Goal: Transaction & Acquisition: Purchase product/service

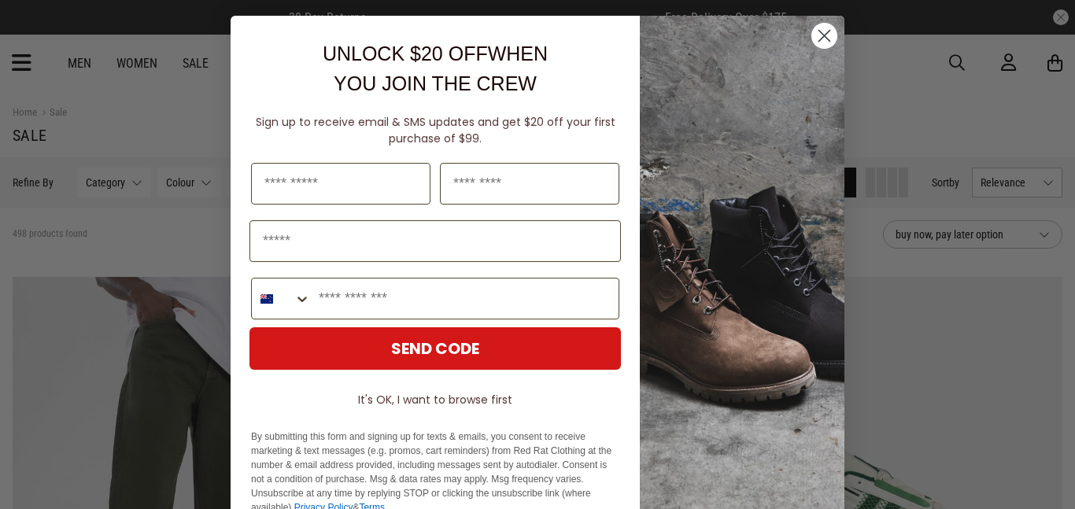
click at [827, 26] on circle "Close dialog" at bounding box center [824, 36] width 26 height 26
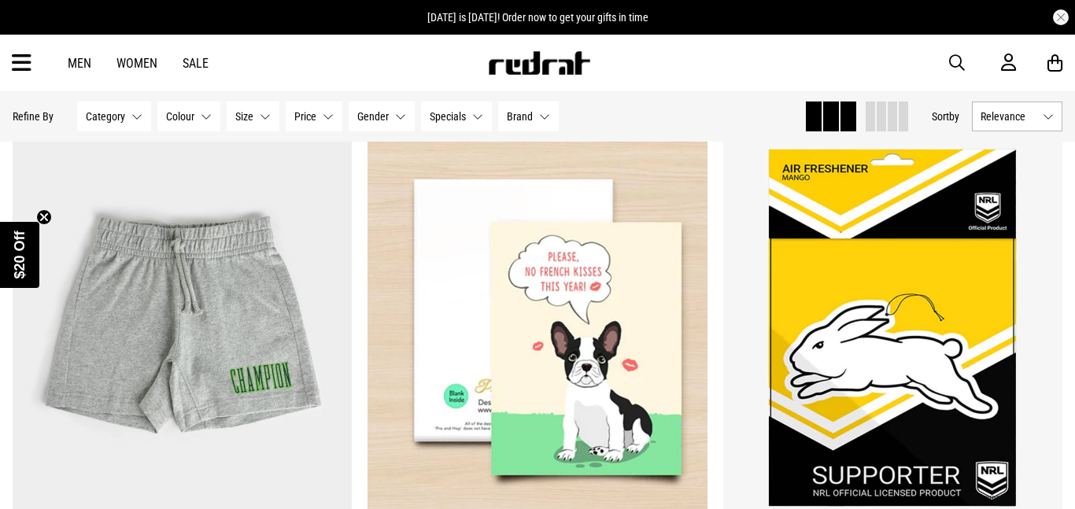
scroll to position [1373, 0]
click at [960, 68] on span "button" at bounding box center [957, 62] width 16 height 19
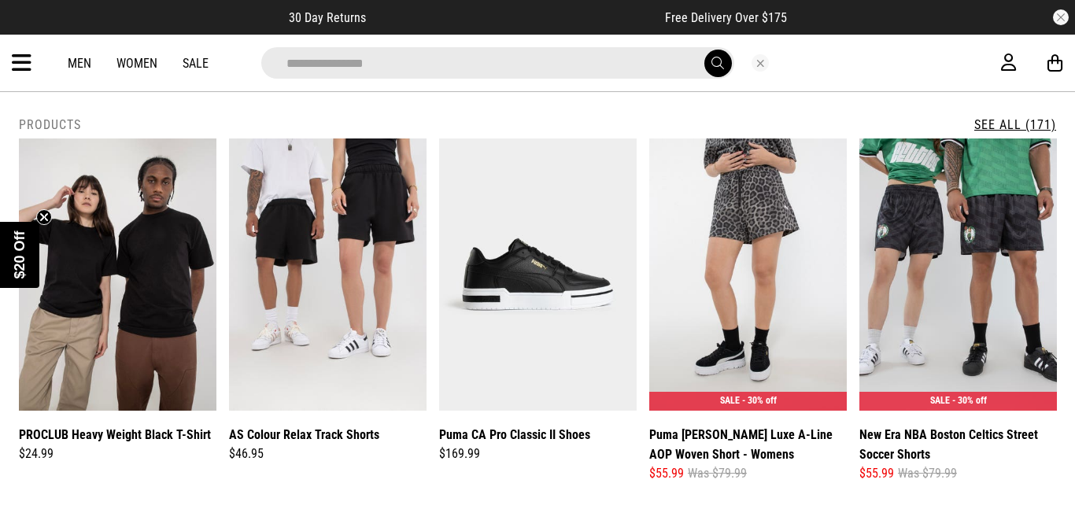
type input "**********"
click at [704, 50] on button "submit" at bounding box center [718, 64] width 28 height 28
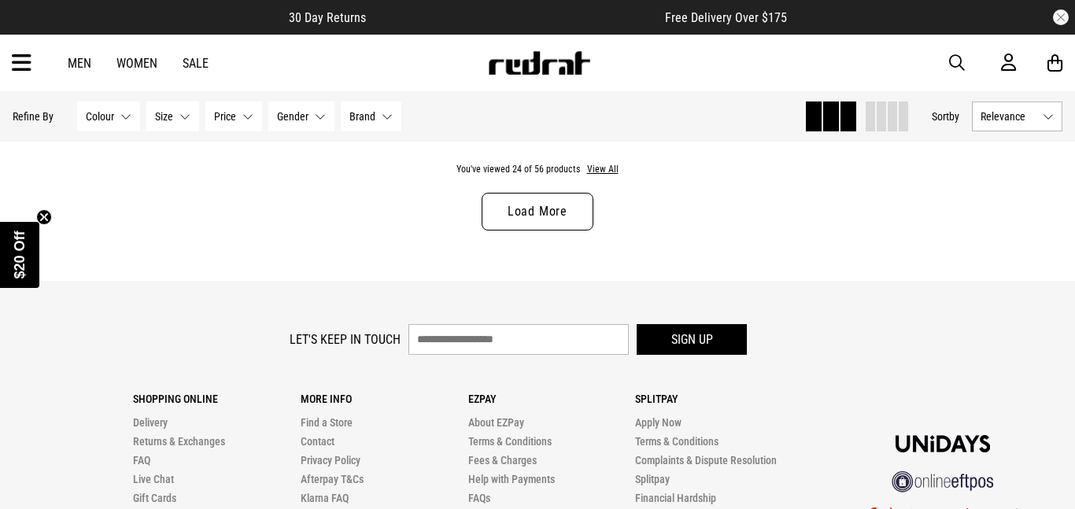
scroll to position [4899, 0]
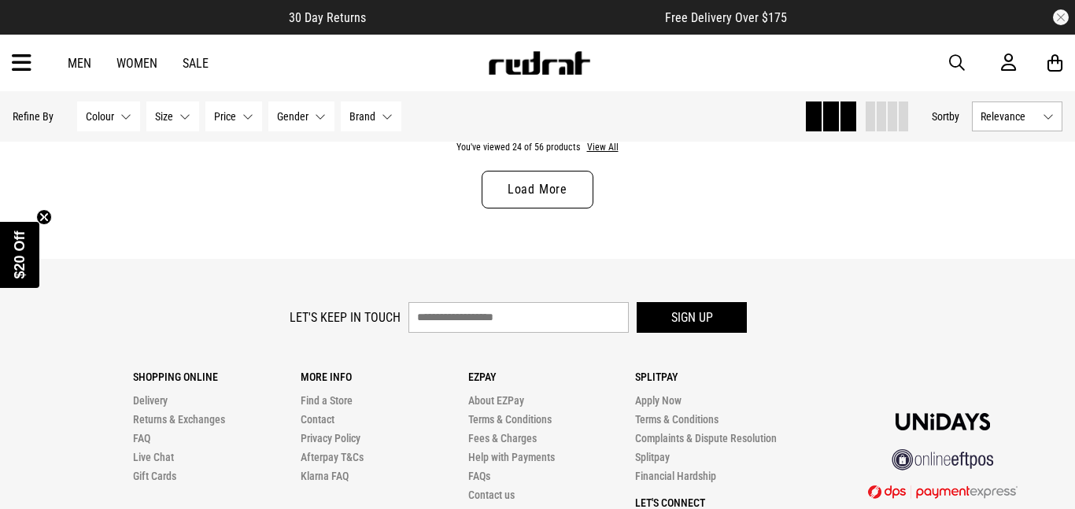
click at [532, 186] on link "Load More" at bounding box center [537, 190] width 112 height 38
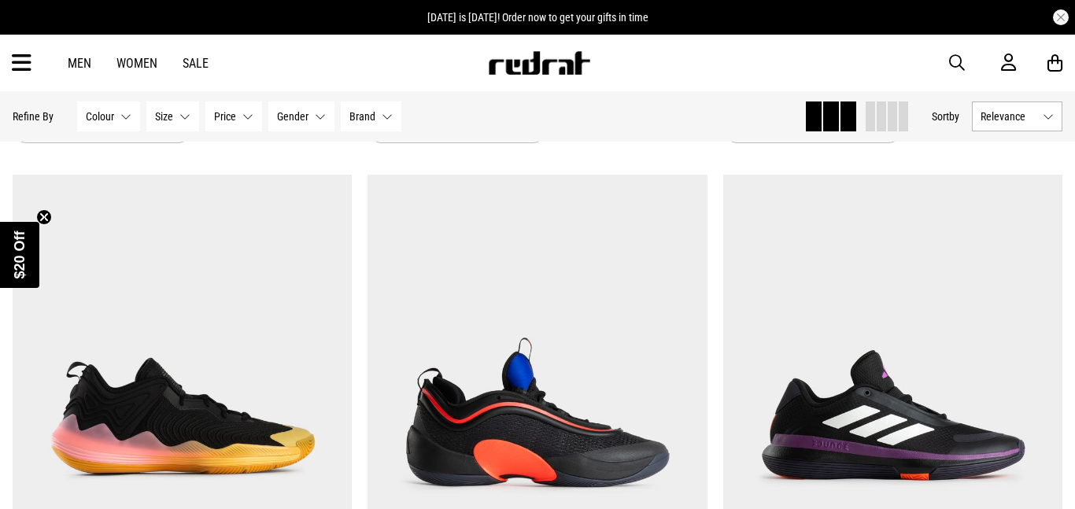
scroll to position [6030, 0]
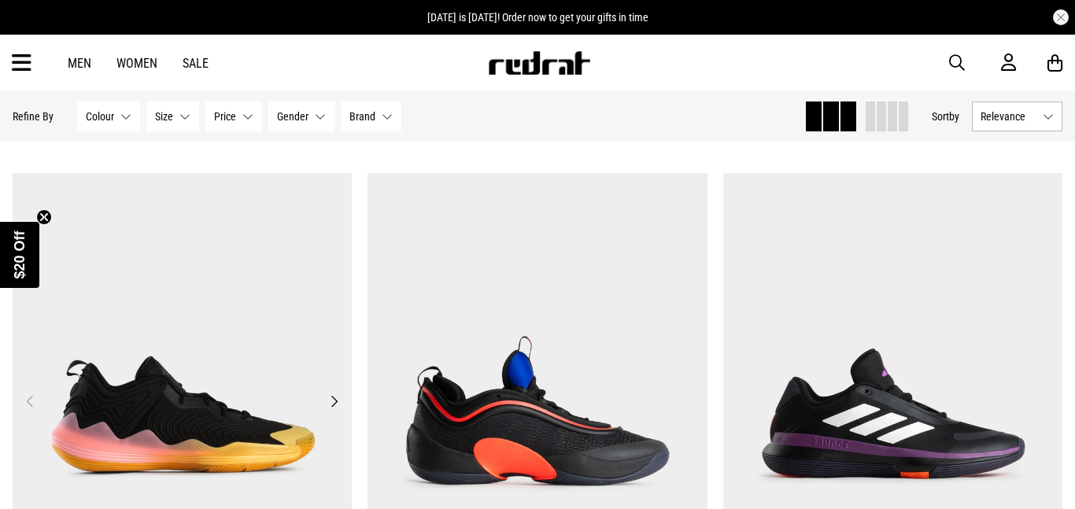
click at [207, 406] on img at bounding box center [183, 411] width 340 height 476
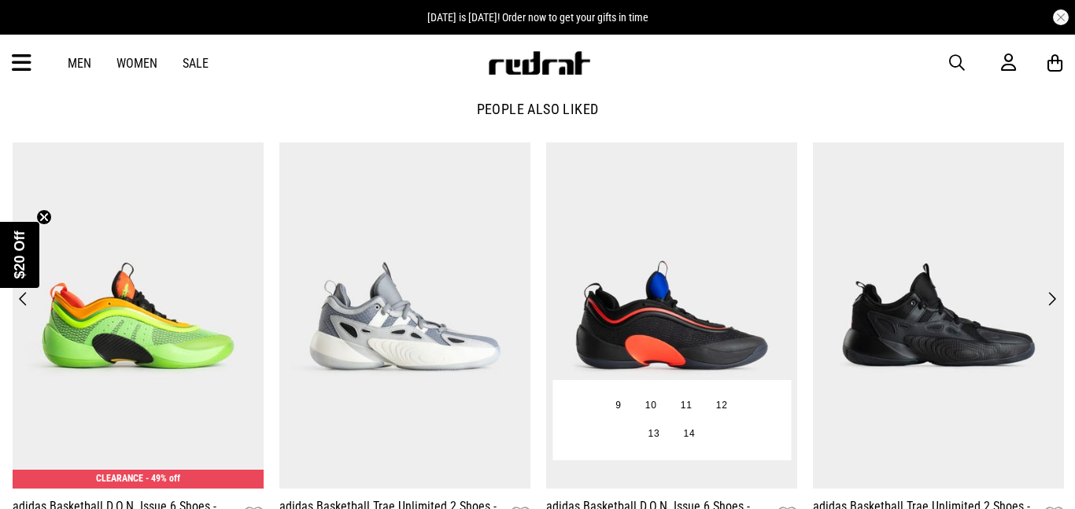
scroll to position [1791, 0]
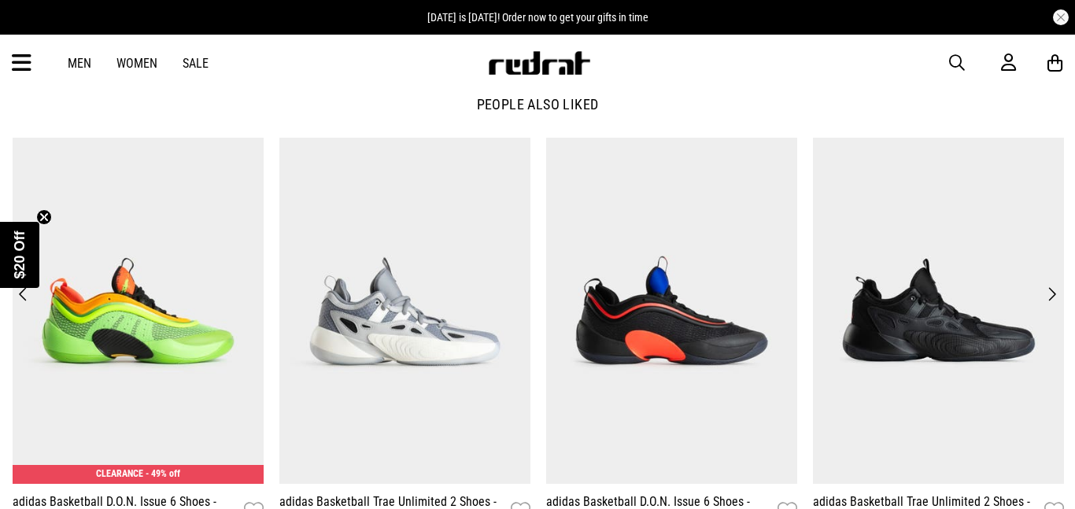
click at [1044, 287] on button "Next" at bounding box center [1051, 294] width 21 height 22
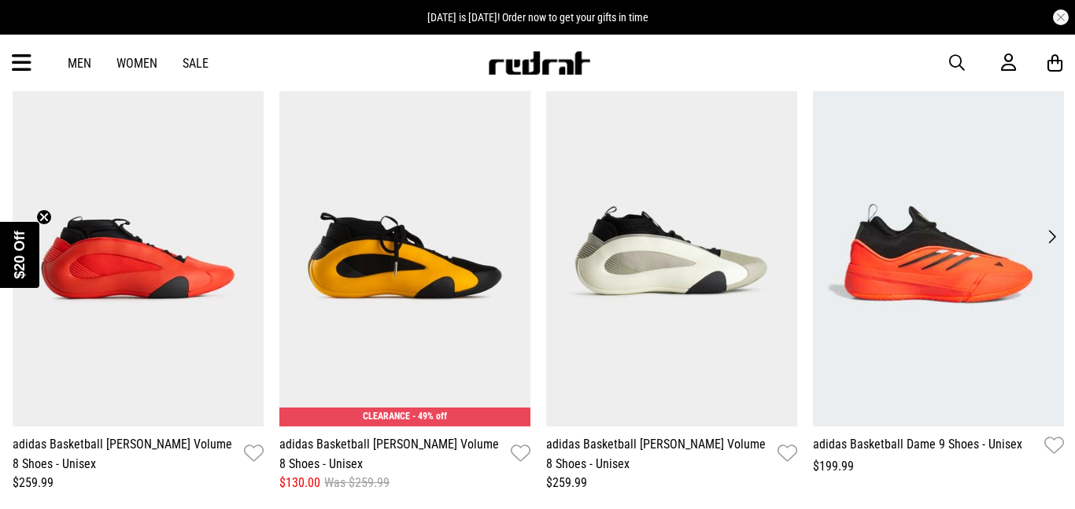
scroll to position [1852, 0]
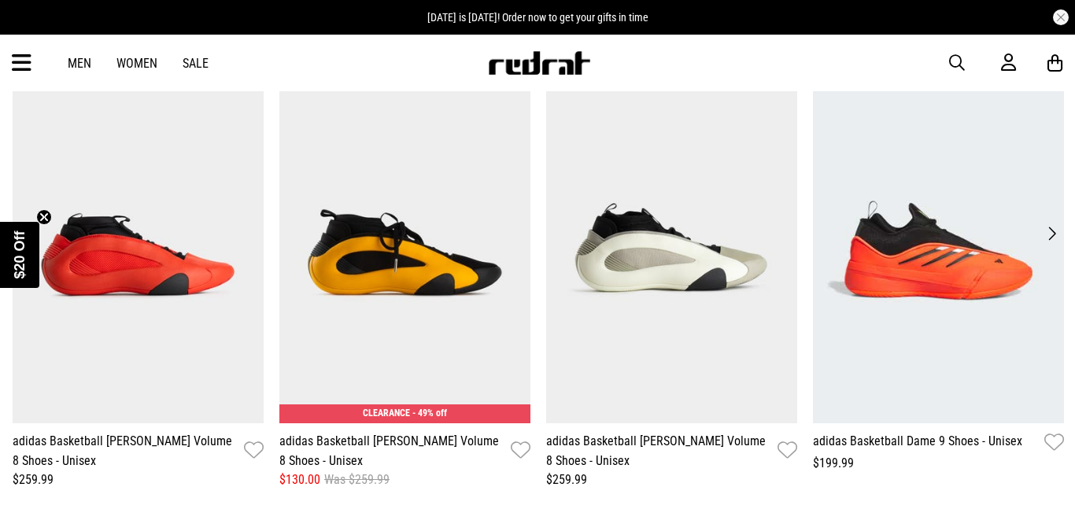
click at [1052, 228] on button "Next" at bounding box center [1051, 234] width 21 height 22
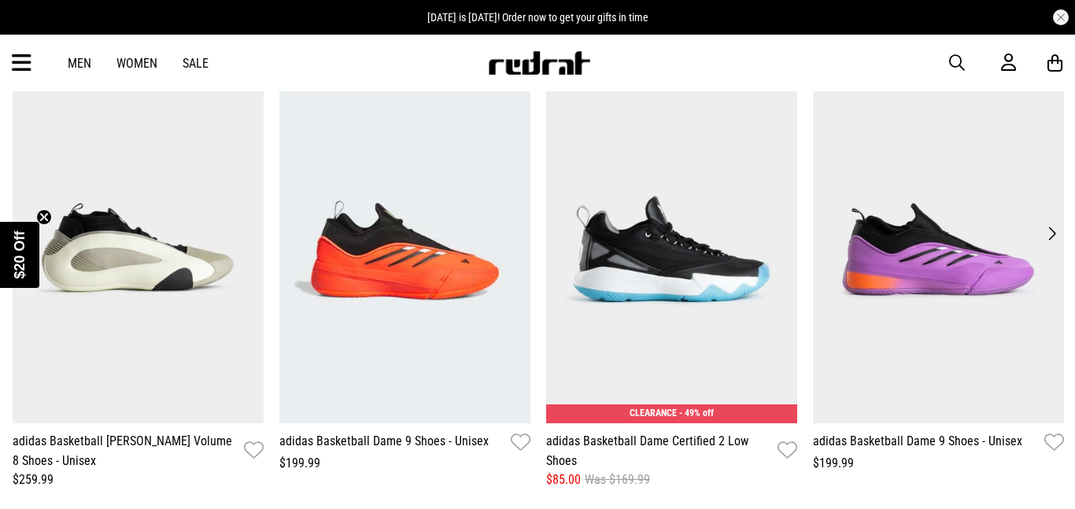
click at [1048, 238] on button "Next" at bounding box center [1051, 234] width 21 height 22
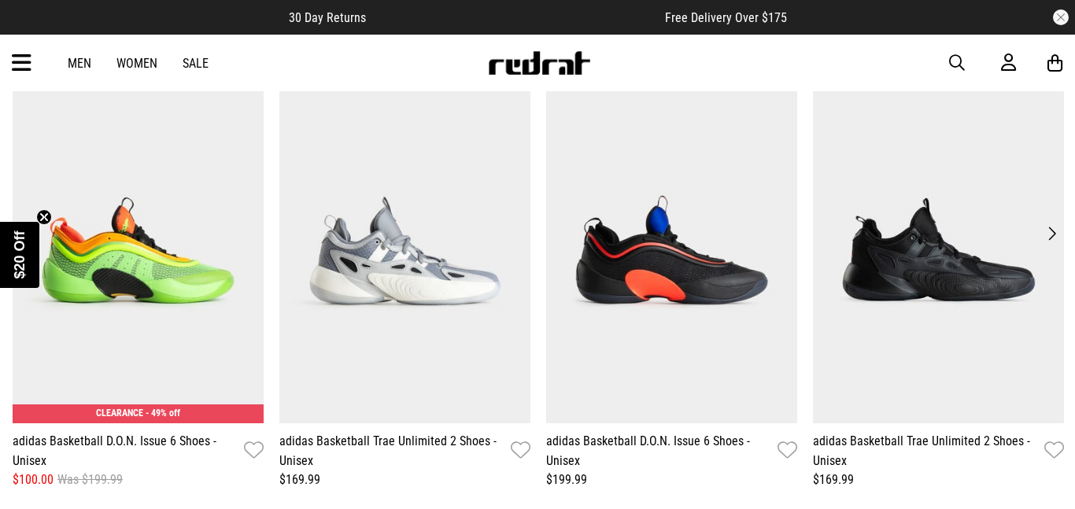
click at [961, 65] on span "button" at bounding box center [957, 62] width 16 height 19
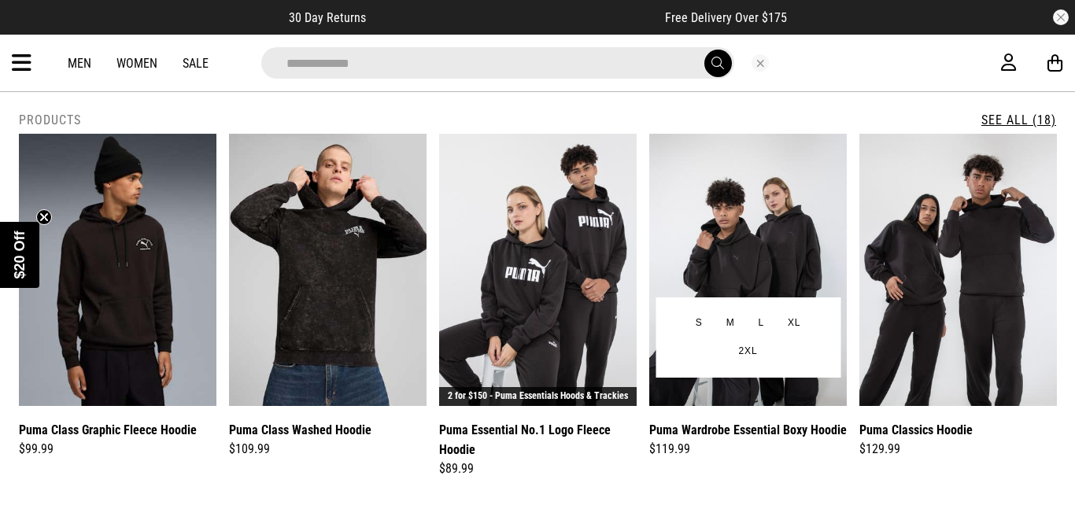
scroll to position [0, 0]
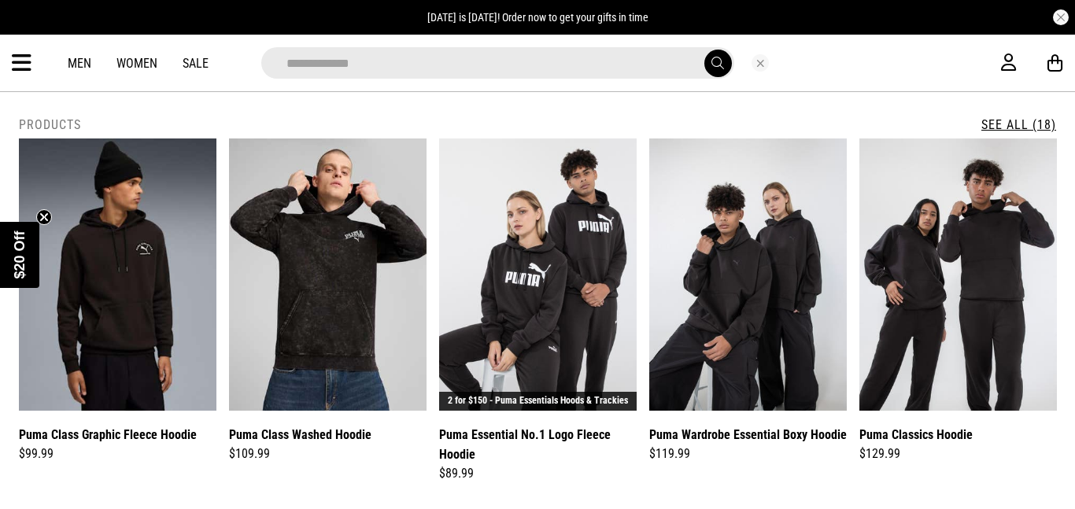
type input "**********"
